Goal: Transaction & Acquisition: Obtain resource

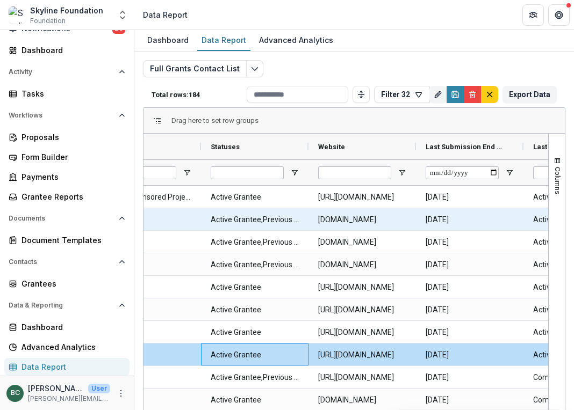
scroll to position [0, 797]
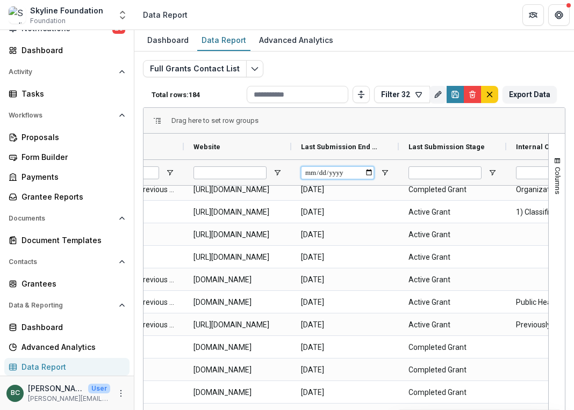
click at [340, 171] on input "Last Submission End Date Filter Input" at bounding box center [337, 173] width 73 height 13
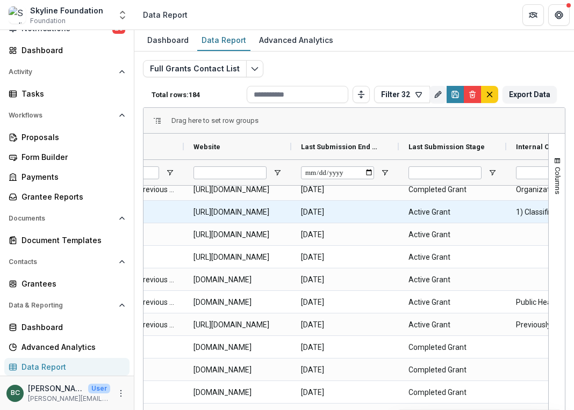
click at [366, 203] on Date-7065 "[DATE]" at bounding box center [345, 212] width 88 height 22
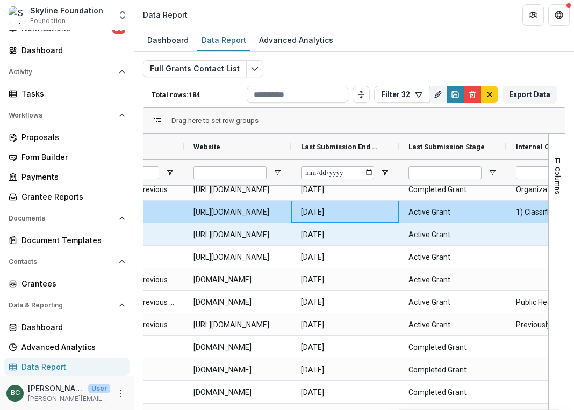
click at [359, 228] on Date-7059 "[DATE]" at bounding box center [345, 235] width 88 height 22
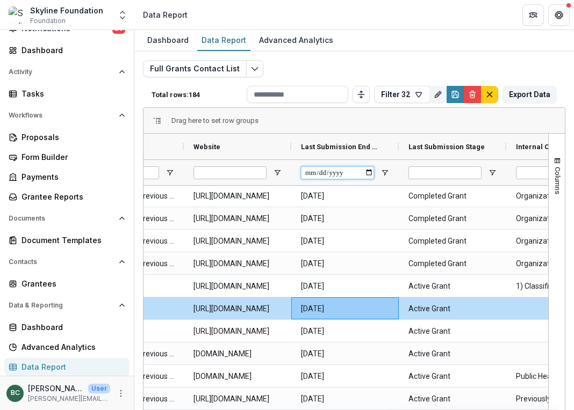
click at [370, 172] on input "Last Submission End Date Filter Input" at bounding box center [337, 173] width 73 height 13
click at [384, 173] on span "Open Filter Menu" at bounding box center [384, 173] width 9 height 9
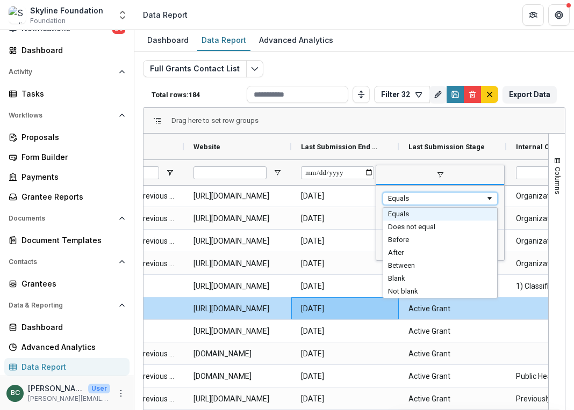
click at [404, 197] on div "Equals" at bounding box center [436, 198] width 97 height 8
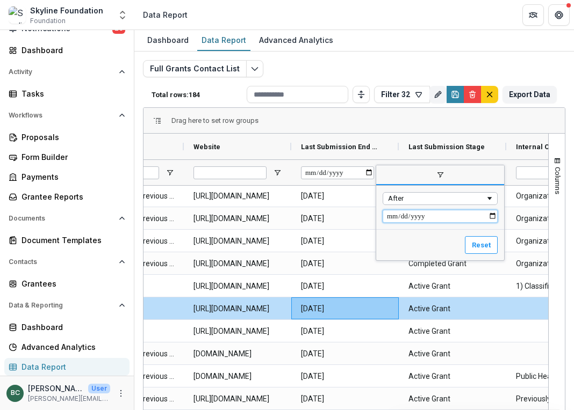
click at [394, 217] on input "Filter Value" at bounding box center [439, 216] width 115 height 13
click at [497, 216] on input "Filter Value" at bounding box center [439, 216] width 115 height 13
click at [489, 216] on input "Filter Value" at bounding box center [439, 216] width 115 height 13
type input "**********"
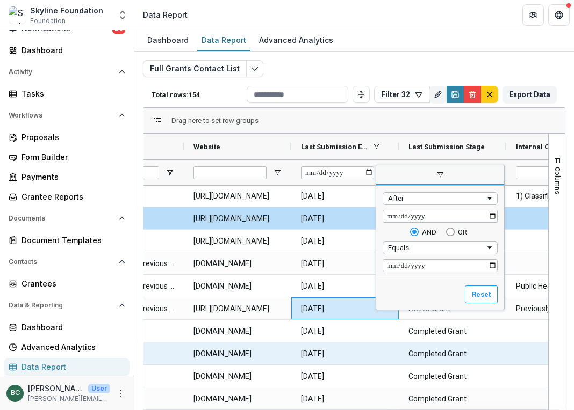
click at [322, 365] on div "[DATE]" at bounding box center [344, 376] width 107 height 22
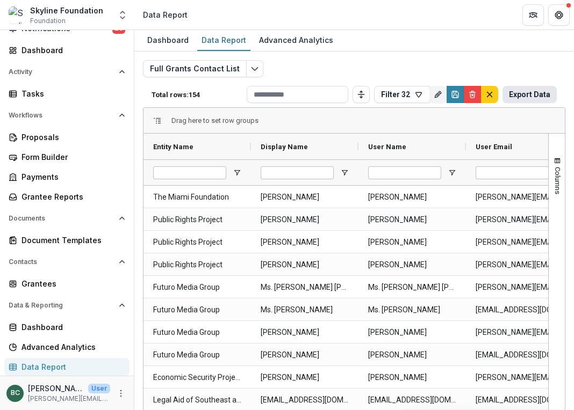
click at [523, 90] on button "Export Data" at bounding box center [529, 94] width 54 height 17
